Goal: Find specific page/section: Find specific page/section

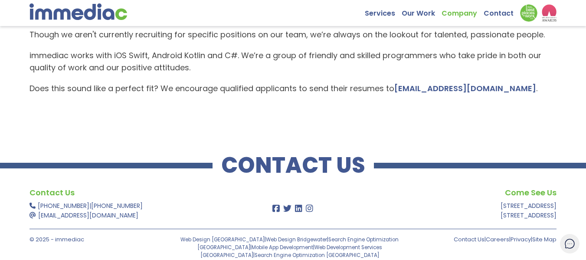
scroll to position [76, 0]
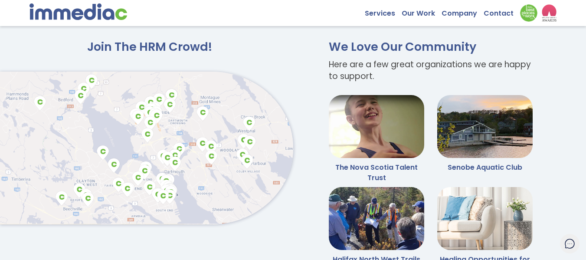
scroll to position [1890, 0]
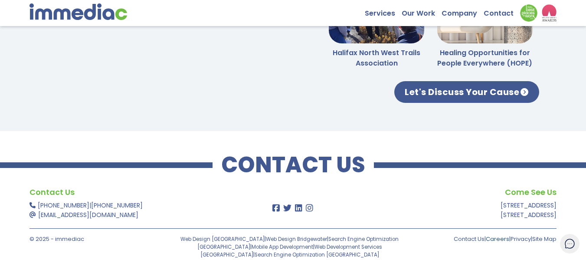
click at [487, 241] on link "Careers" at bounding box center [497, 239] width 23 height 8
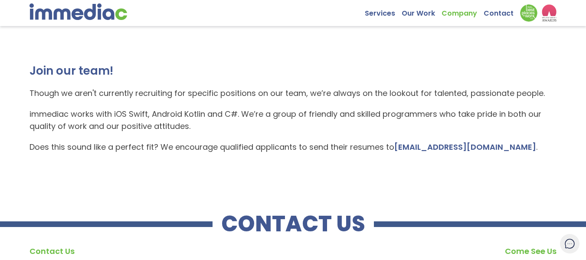
scroll to position [76, 0]
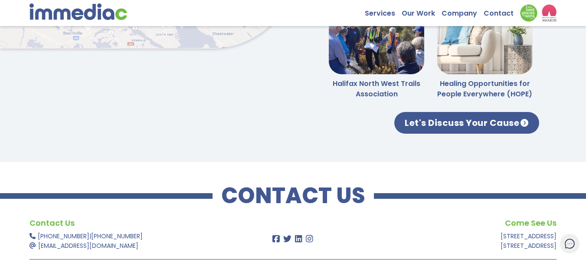
scroll to position [1890, 0]
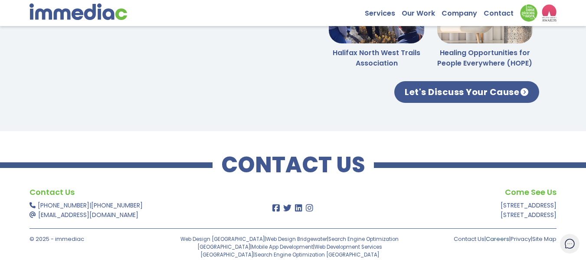
click at [492, 236] on link "Careers" at bounding box center [497, 239] width 23 height 8
